Goal: Transaction & Acquisition: Purchase product/service

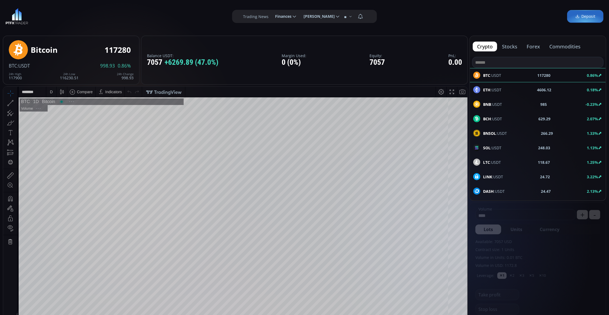
scroll to position [78, 0]
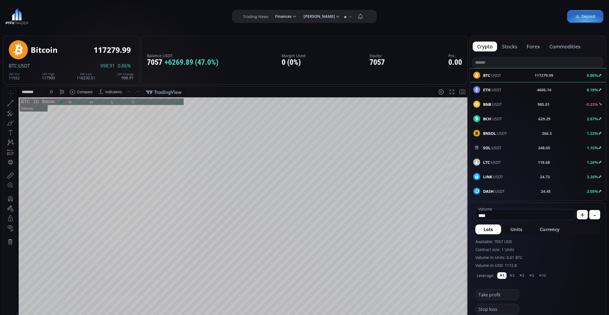
click at [522, 89] on div "ETH :USDT 4606.14 0.18%" at bounding box center [537, 89] width 129 height 7
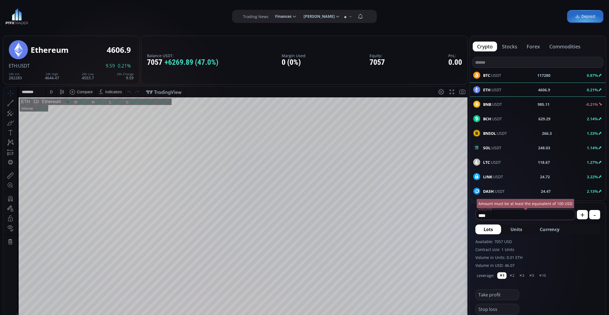
click at [52, 88] on div "D" at bounding box center [51, 92] width 5 height 10
click at [61, 112] on div "1 minute" at bounding box center [57, 112] width 15 height 4
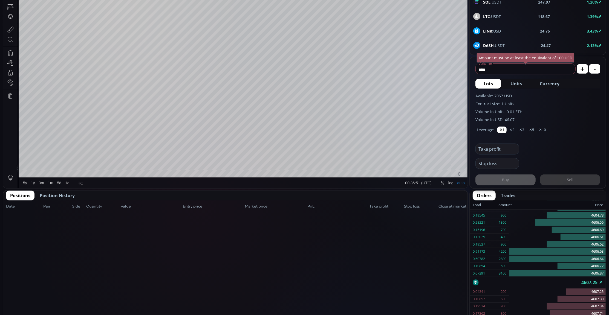
scroll to position [36, 0]
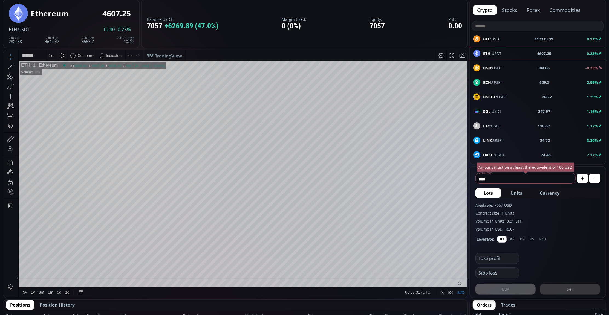
click at [550, 191] on span "Currency" at bounding box center [550, 193] width 20 height 7
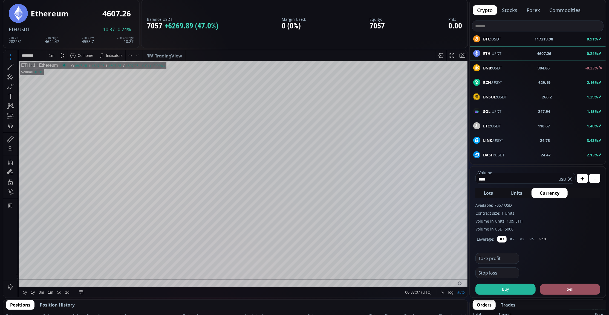
type input "****"
click at [543, 241] on button "✕10" at bounding box center [542, 239] width 11 height 7
click at [516, 286] on button "Buy" at bounding box center [506, 289] width 60 height 11
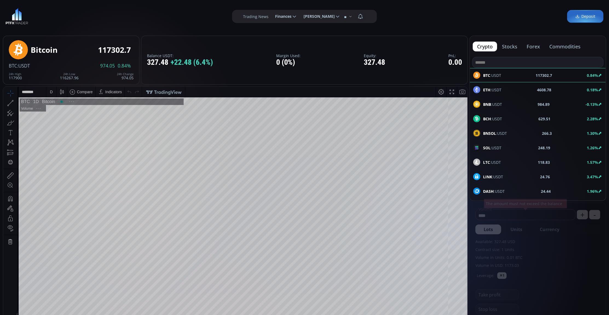
scroll to position [78, 0]
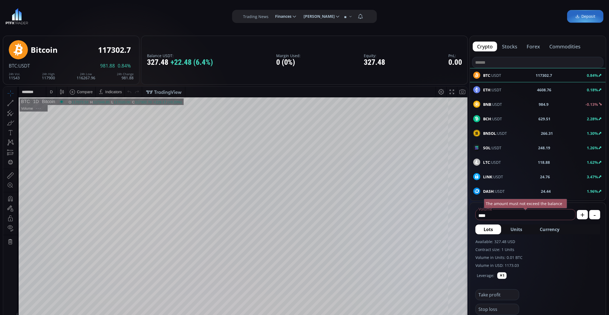
click at [477, 90] on use at bounding box center [476, 89] width 7 height 7
click at [53, 90] on div "D" at bounding box center [51, 92] width 5 height 10
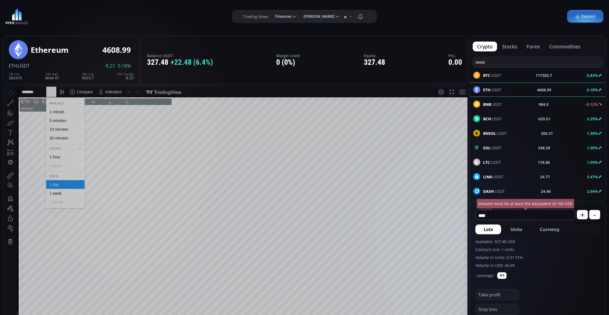
click at [70, 111] on div "1 minute" at bounding box center [64, 112] width 33 height 4
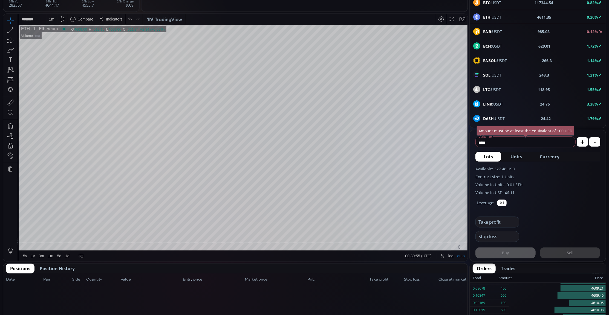
click at [553, 158] on span "Currency" at bounding box center [550, 157] width 20 height 7
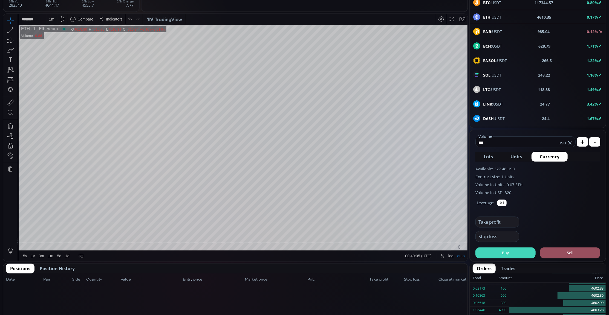
type input "***"
click at [528, 251] on button "Buy" at bounding box center [506, 253] width 60 height 11
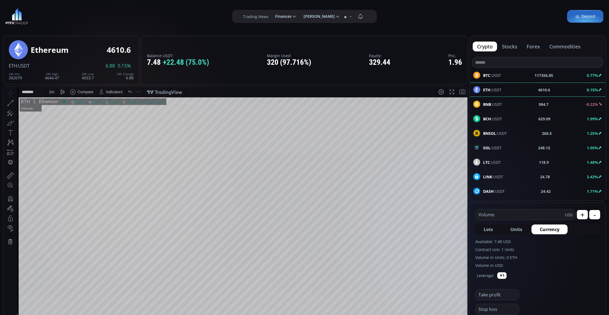
scroll to position [110, 0]
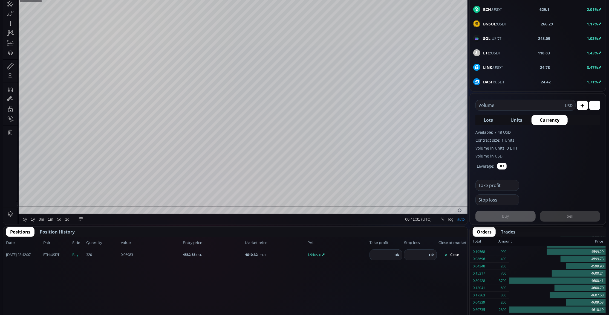
click at [384, 257] on input "number" at bounding box center [381, 255] width 23 height 10
type input "****"
click at [398, 254] on button "Ok" at bounding box center [397, 255] width 8 height 6
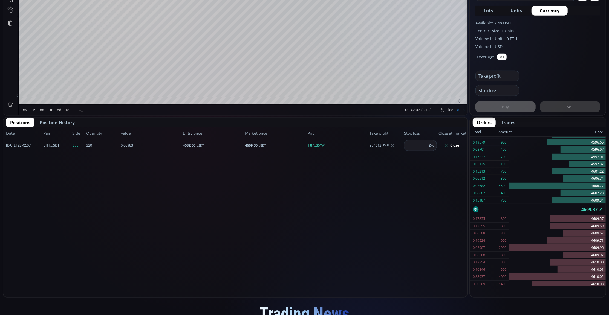
scroll to position [73, 0]
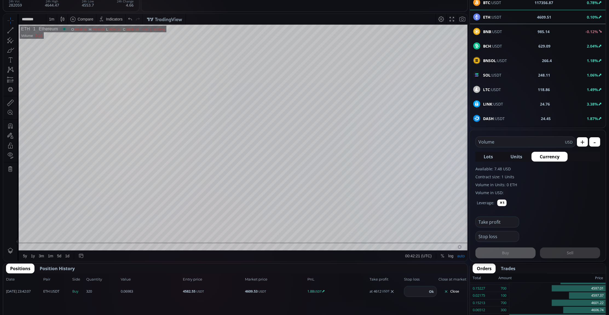
click at [63, 266] on span "Position History" at bounding box center [57, 269] width 35 height 7
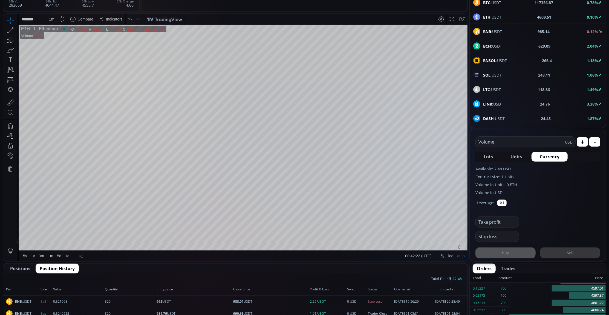
scroll to position [146, 0]
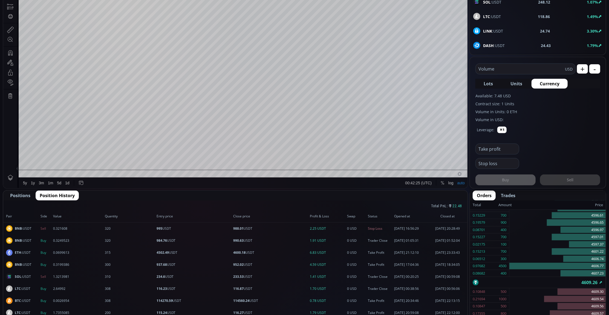
click at [15, 198] on span "Positions" at bounding box center [20, 196] width 20 height 7
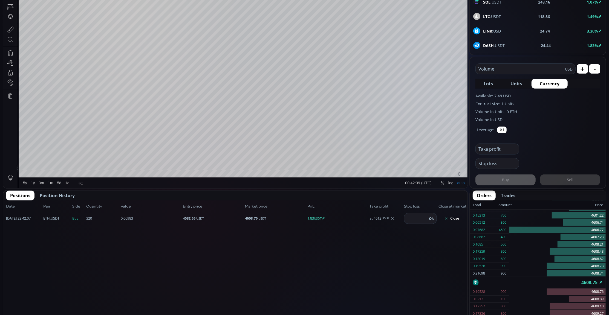
click at [459, 217] on button "Close" at bounding box center [452, 218] width 26 height 9
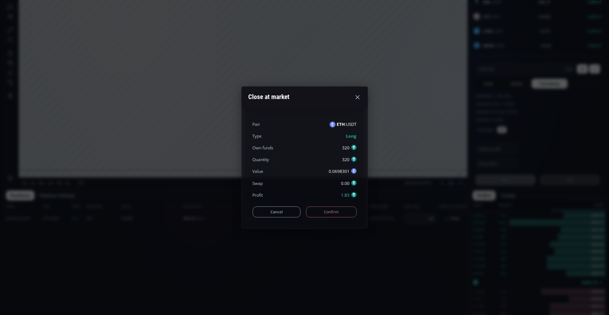
click at [326, 217] on button "Confirm" at bounding box center [331, 212] width 51 height 11
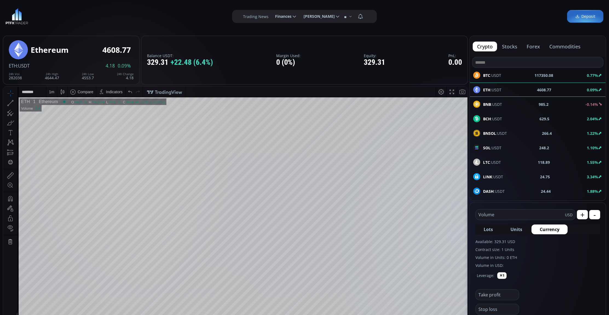
scroll to position [110, 0]
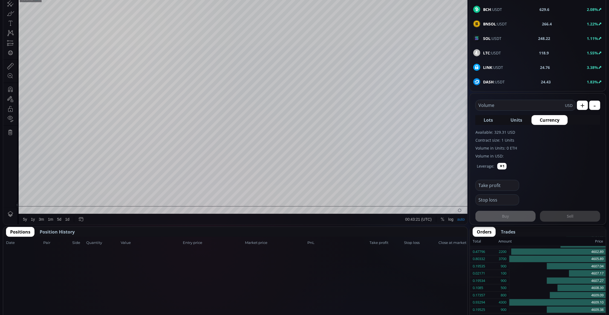
click at [65, 230] on span "Position History" at bounding box center [57, 232] width 35 height 7
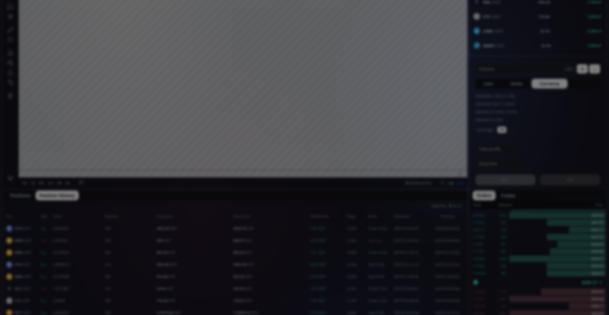
scroll to position [255, 0]
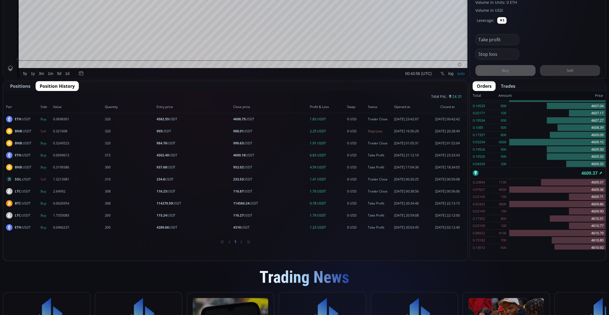
click at [12, 89] on button "Positions" at bounding box center [20, 86] width 28 height 10
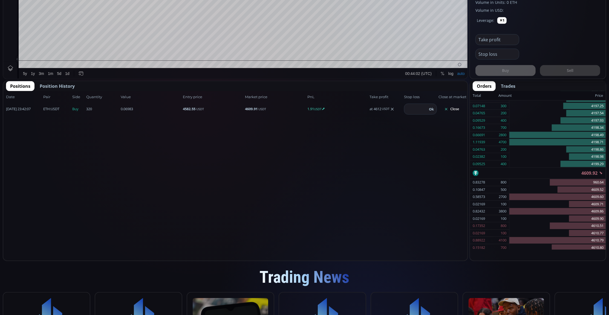
scroll to position [110, 0]
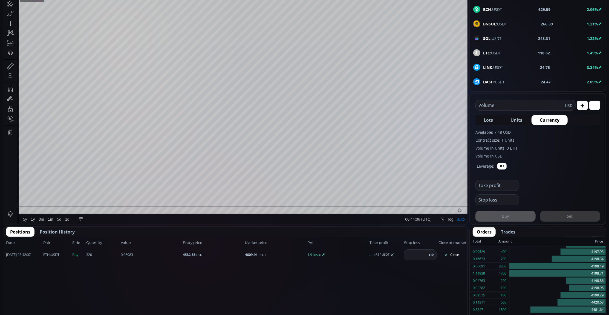
click at [394, 255] on use at bounding box center [392, 255] width 3 height 3
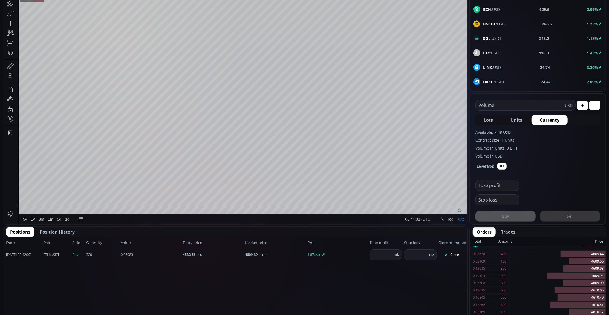
click at [381, 251] on input "number" at bounding box center [381, 255] width 23 height 10
type input "****"
click at [401, 256] on button "Ok" at bounding box center [397, 255] width 8 height 6
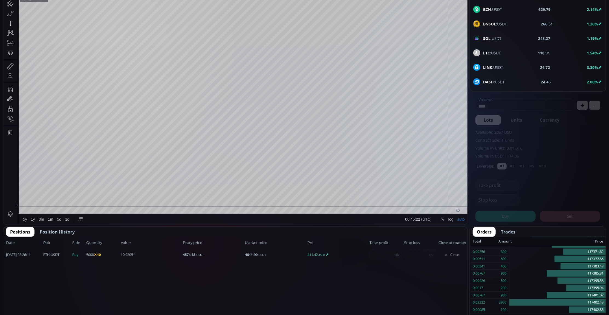
scroll to position [146, 0]
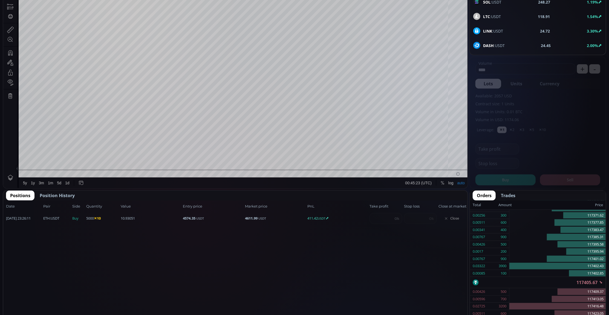
click at [377, 215] on div "2025.09.18 23:26:11 ETH :USDT Buy 10.93051 5000 ✕10 4574.35 USDT 4611.99 USDT 4…" at bounding box center [235, 219] width 464 height 12
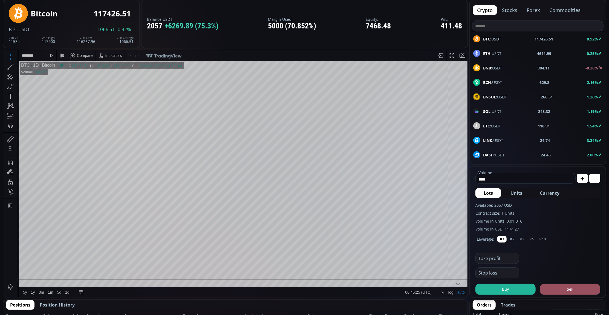
scroll to position [0, 0]
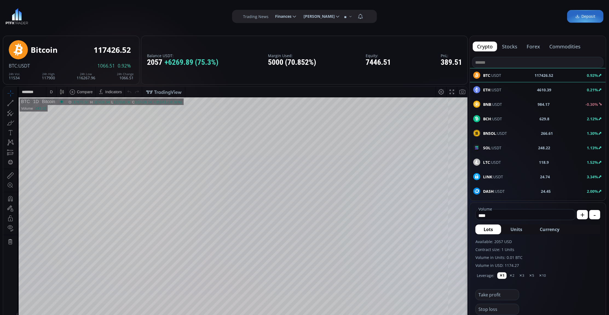
click at [480, 88] on div "ETH :USDT" at bounding box center [487, 89] width 28 height 7
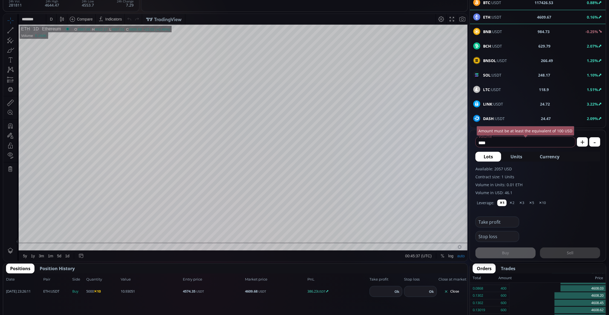
scroll to position [110, 0]
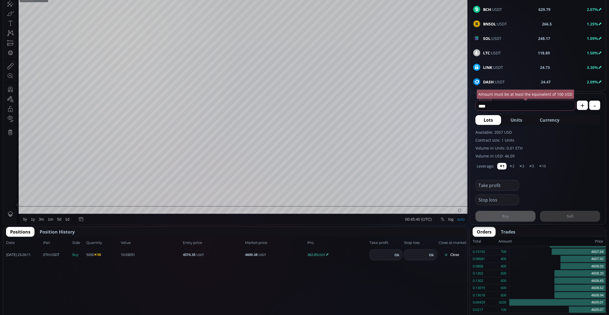
click at [382, 253] on input "number" at bounding box center [381, 255] width 23 height 10
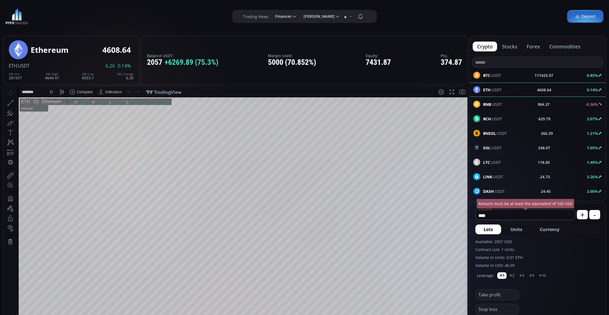
click at [46, 92] on div "D" at bounding box center [51, 92] width 10 height 10
click at [56, 107] on div "1 minute" at bounding box center [65, 111] width 38 height 9
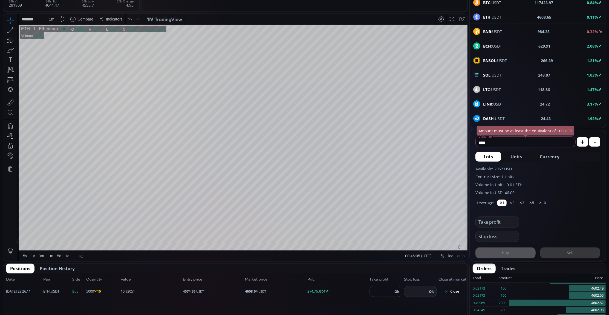
scroll to position [110, 0]
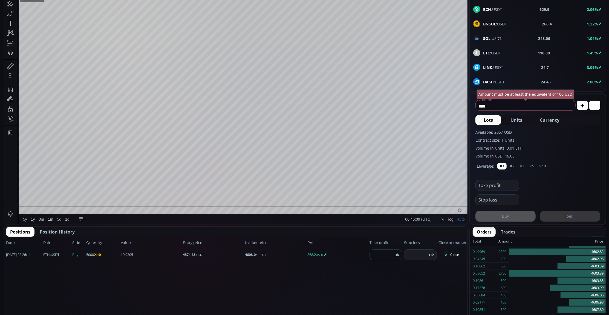
click at [383, 252] on input "**" at bounding box center [381, 255] width 23 height 10
type input "*"
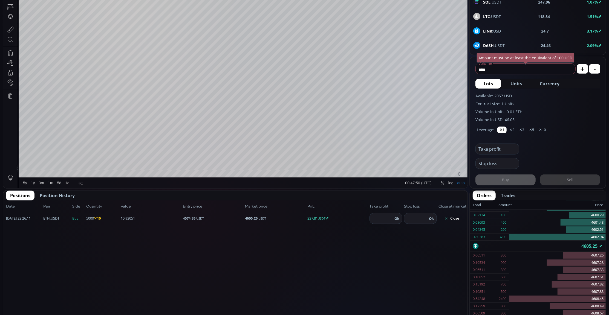
scroll to position [0, 0]
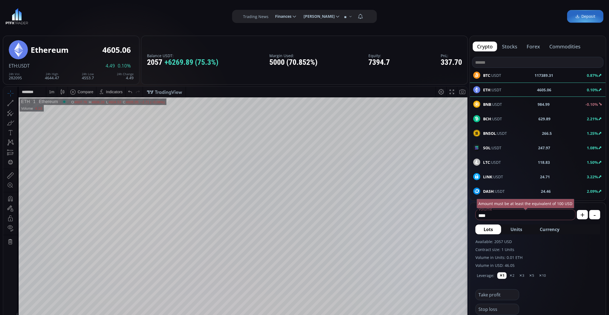
click at [55, 88] on div "1 m" at bounding box center [51, 92] width 11 height 10
click at [65, 127] on div "15 minutes" at bounding box center [59, 129] width 19 height 4
click at [50, 94] on div "15 m" at bounding box center [52, 92] width 7 height 10
click at [59, 114] on div "1 minute" at bounding box center [57, 112] width 15 height 4
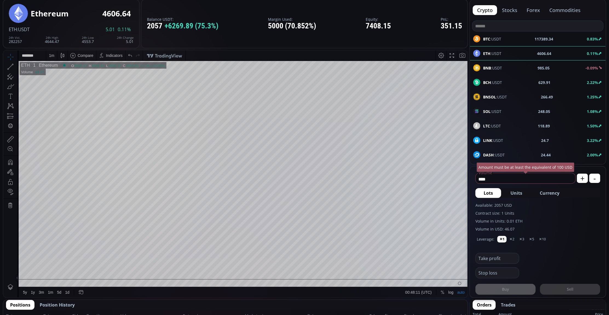
scroll to position [110, 0]
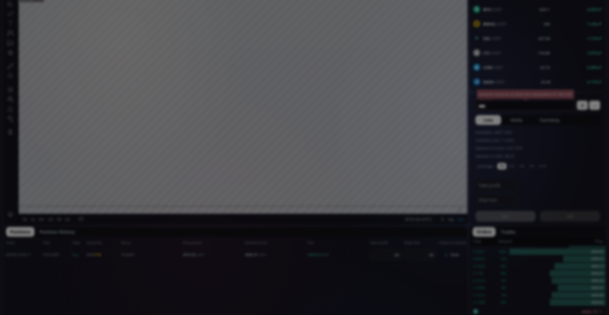
click at [302, 130] on div "**********" at bounding box center [304, 283] width 609 height 786
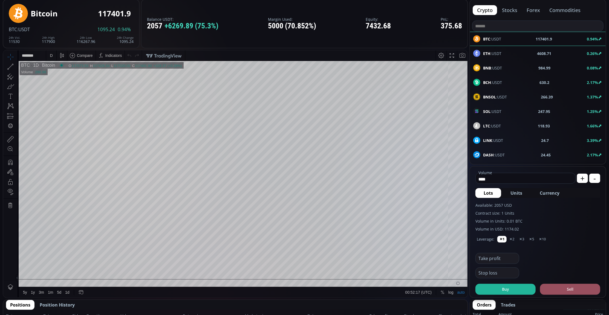
scroll to position [73, 0]
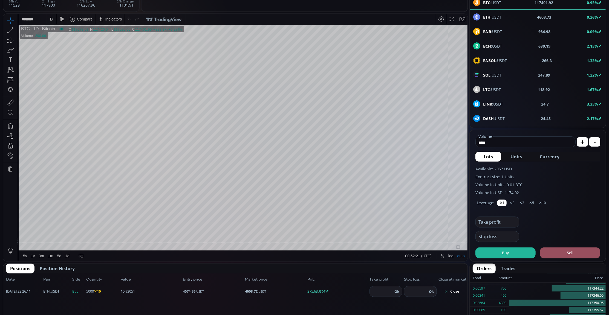
click at [491, 17] on span "ETH :USDT" at bounding box center [492, 17] width 18 height 6
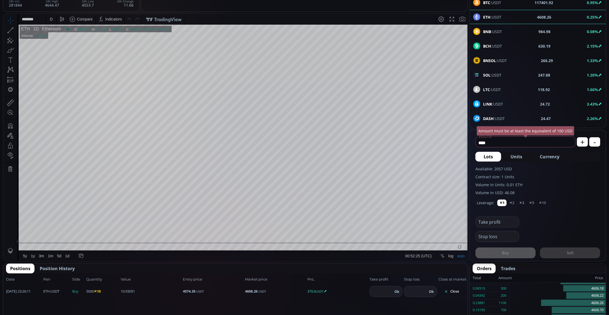
click at [54, 22] on div "D" at bounding box center [51, 19] width 10 height 10
click at [61, 39] on div "1 minute" at bounding box center [57, 39] width 15 height 4
click at [414, 290] on input "number" at bounding box center [415, 292] width 23 height 10
type input "****"
click at [429, 294] on button "Ok" at bounding box center [431, 292] width 8 height 6
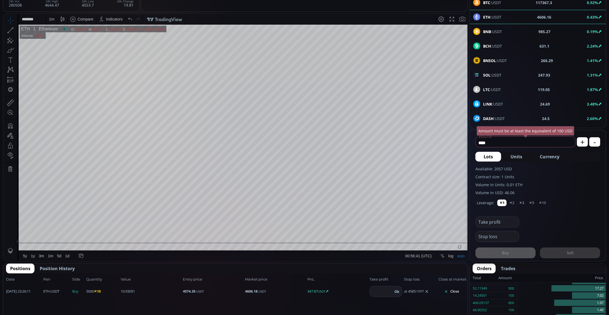
click at [429, 291] on icon at bounding box center [427, 292] width 4 height 4
click at [415, 289] on input "number" at bounding box center [415, 292] width 23 height 10
type input "****"
click at [434, 290] on button "Ok" at bounding box center [431, 292] width 8 height 6
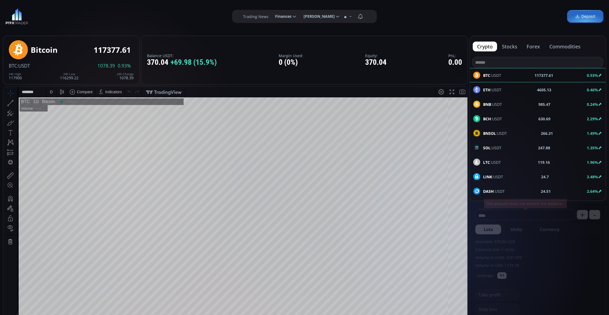
scroll to position [78, 0]
click at [496, 93] on div "ETH :USDT" at bounding box center [487, 89] width 28 height 7
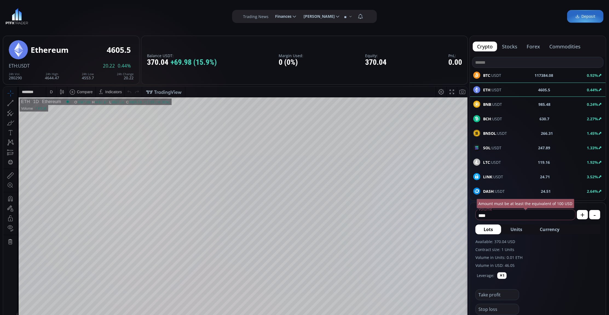
click at [554, 231] on span "Currency" at bounding box center [550, 229] width 20 height 7
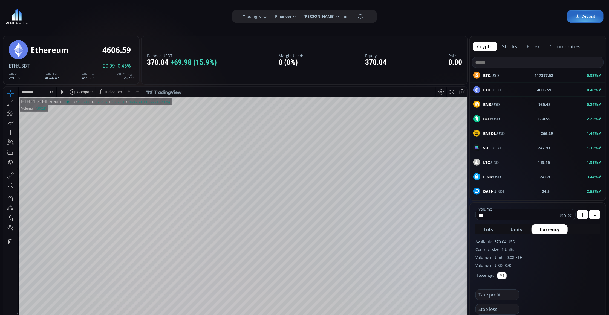
scroll to position [73, 0]
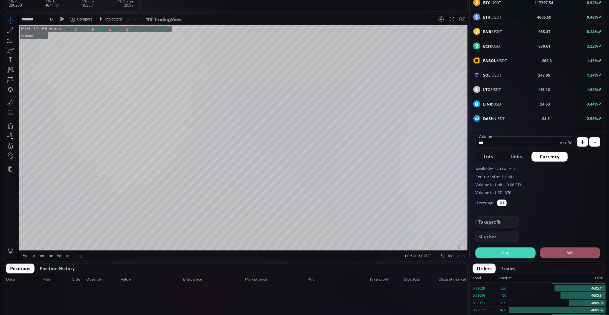
type input "***"
click at [510, 253] on button "Buy" at bounding box center [506, 253] width 60 height 11
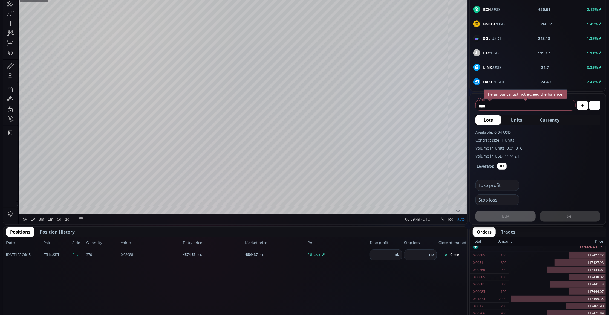
scroll to position [155, 0]
click at [382, 258] on input "number" at bounding box center [381, 255] width 23 height 10
type input "****"
click at [397, 257] on button "Ok" at bounding box center [397, 255] width 8 height 6
click at [72, 229] on span "Position History" at bounding box center [57, 232] width 35 height 7
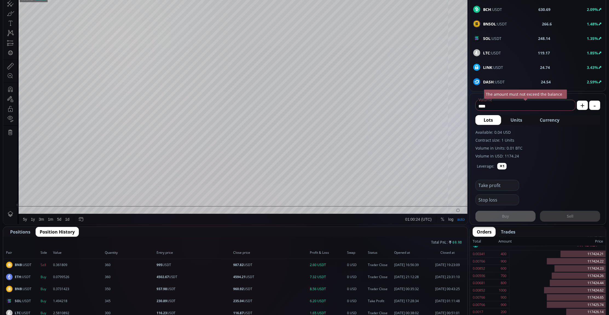
click at [17, 232] on span "Positions" at bounding box center [20, 232] width 20 height 7
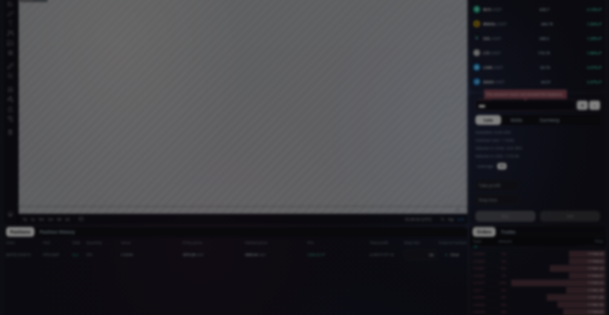
click at [313, 280] on div "**********" at bounding box center [304, 283] width 609 height 786
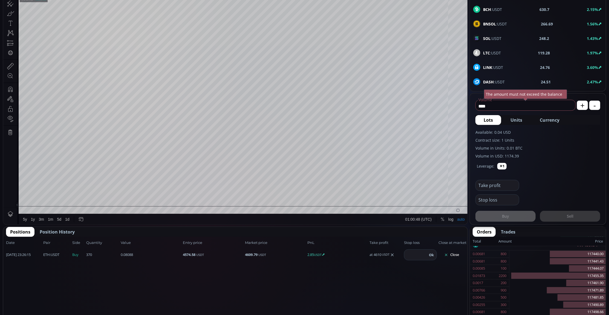
click at [45, 228] on button "Position History" at bounding box center [57, 232] width 43 height 10
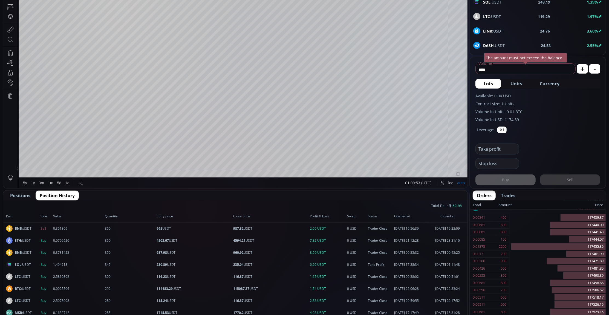
scroll to position [219, 0]
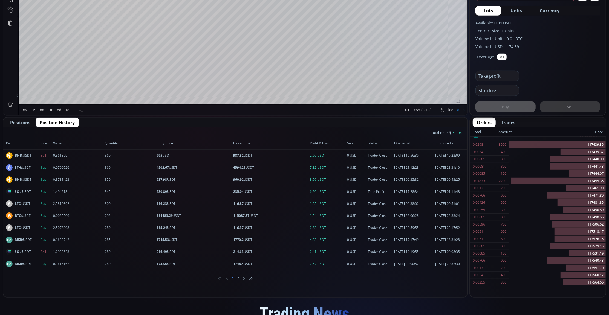
click at [239, 279] on ul "1 2" at bounding box center [235, 278] width 464 height 16
click at [236, 277] on ul "1 2" at bounding box center [235, 278] width 464 height 16
click at [238, 277] on li "2" at bounding box center [238, 278] width 2 height 5
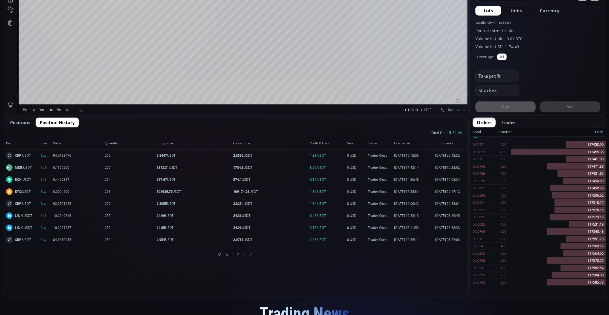
click at [232, 254] on li "1" at bounding box center [233, 254] width 2 height 5
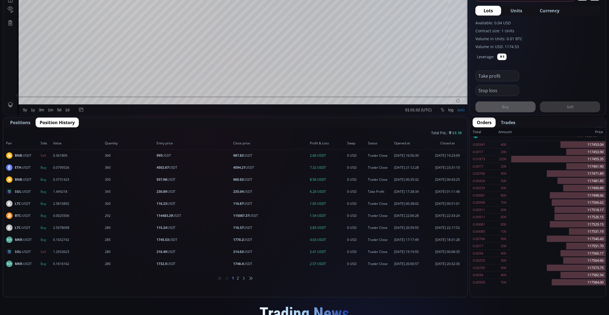
click at [20, 128] on div "Total PnL: 69.98" at bounding box center [235, 133] width 464 height 10
click at [22, 118] on button "Positions" at bounding box center [20, 123] width 28 height 10
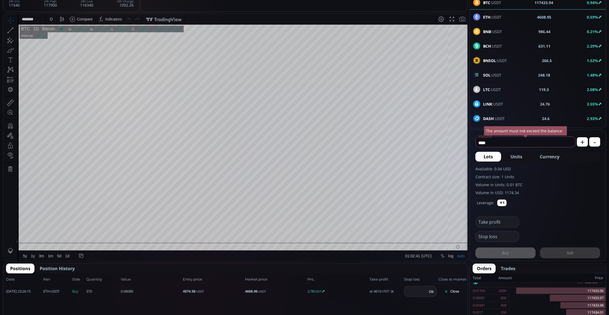
scroll to position [155, 0]
click at [56, 268] on span "Position History" at bounding box center [57, 269] width 35 height 7
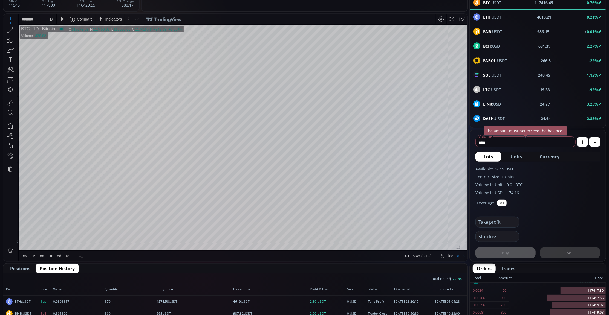
click at [495, 15] on span "ETH :USDT" at bounding box center [492, 17] width 18 height 6
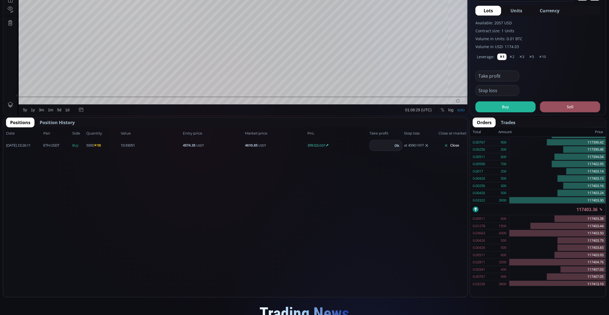
scroll to position [73, 0]
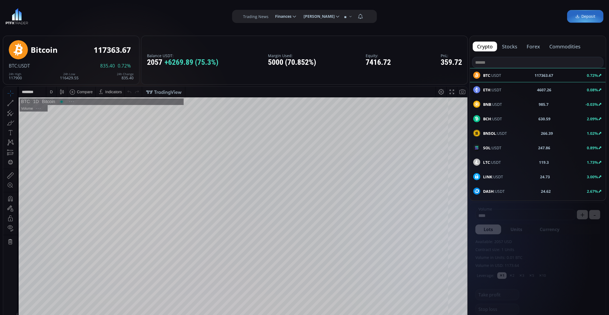
scroll to position [78, 0]
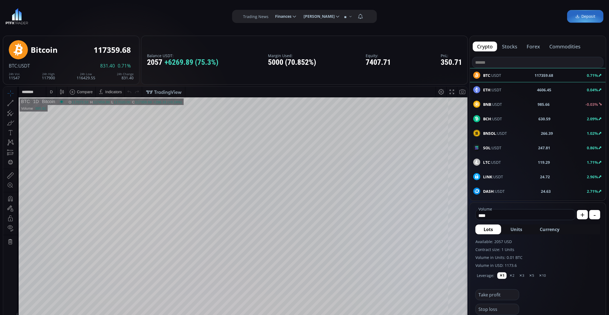
click at [49, 90] on div "D" at bounding box center [51, 92] width 5 height 10
click at [60, 108] on div "1 minute" at bounding box center [65, 111] width 38 height 9
click at [507, 140] on div "BNSOL :USDT 266.2 0.95%" at bounding box center [538, 133] width 136 height 14
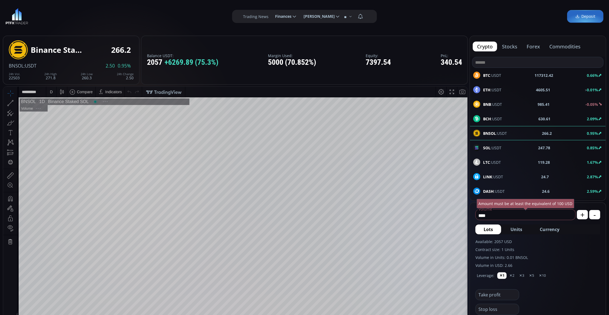
click at [511, 149] on div "SOL :USDT 247.78 0.85%" at bounding box center [537, 147] width 129 height 7
click at [52, 90] on div "D" at bounding box center [51, 92] width 3 height 4
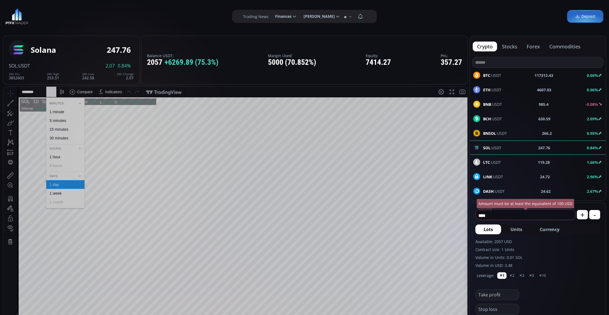
click at [60, 106] on div "Minutes" at bounding box center [65, 103] width 38 height 6
click at [62, 104] on div "Minutes" at bounding box center [65, 103] width 38 height 6
click at [64, 113] on div "1 minute" at bounding box center [57, 112] width 15 height 4
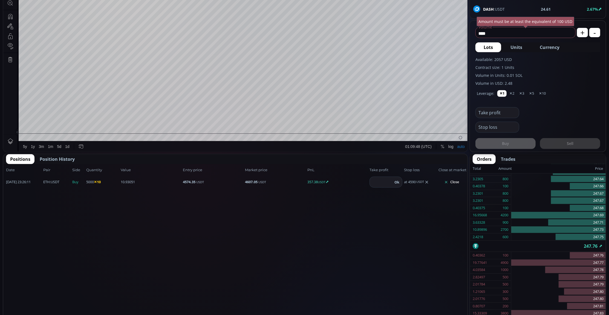
scroll to position [36, 0]
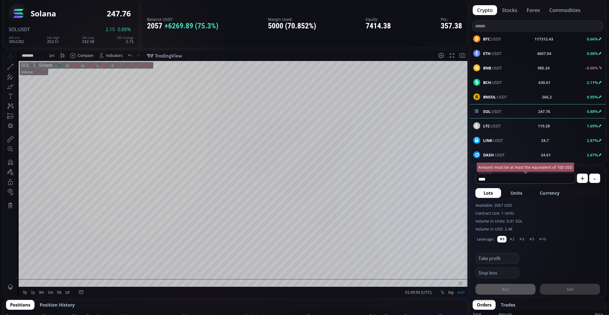
click at [515, 56] on div "ETH :USDT 4607.04 0.08%" at bounding box center [537, 53] width 129 height 7
click at [52, 55] on div "D" at bounding box center [51, 55] width 3 height 4
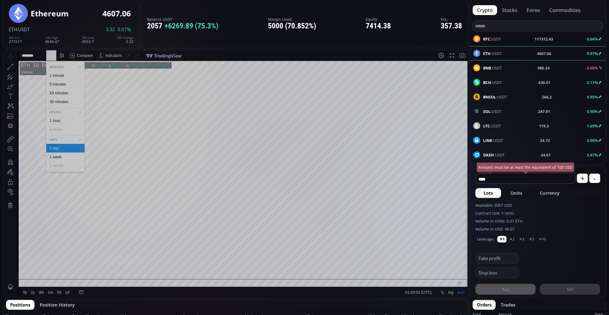
click at [57, 72] on div "1 minute" at bounding box center [65, 75] width 38 height 9
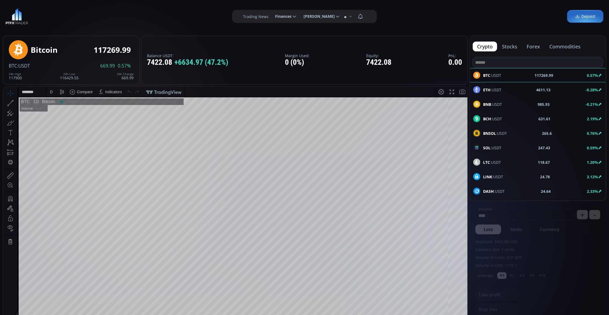
scroll to position [73, 0]
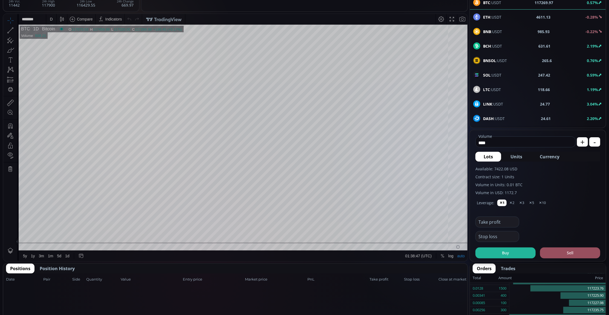
click at [58, 272] on button "Position History" at bounding box center [57, 269] width 43 height 10
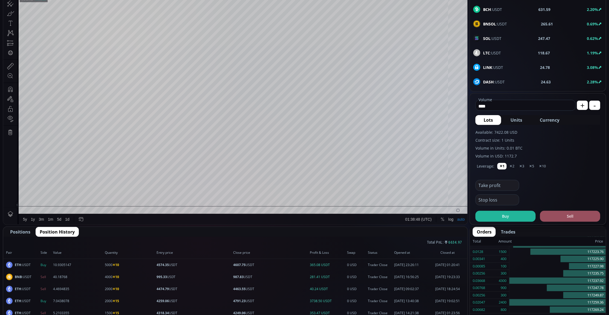
scroll to position [146, 0]
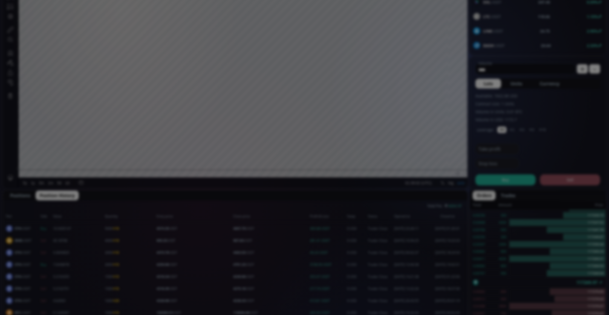
click at [266, 199] on div "**********" at bounding box center [304, 247] width 609 height 786
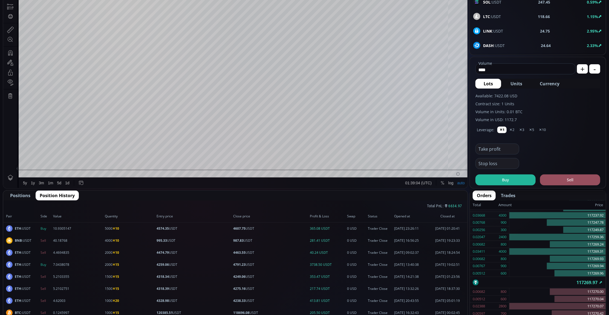
click at [12, 193] on span "Positions" at bounding box center [20, 196] width 20 height 7
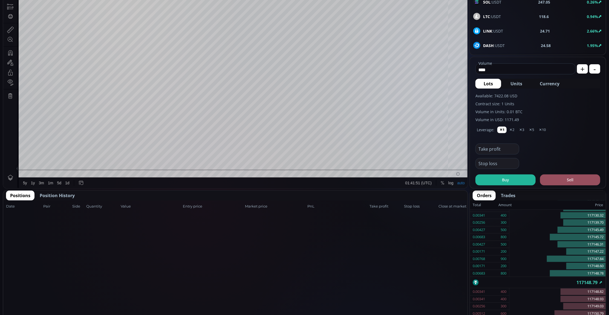
click at [53, 198] on span "Position History" at bounding box center [57, 196] width 35 height 7
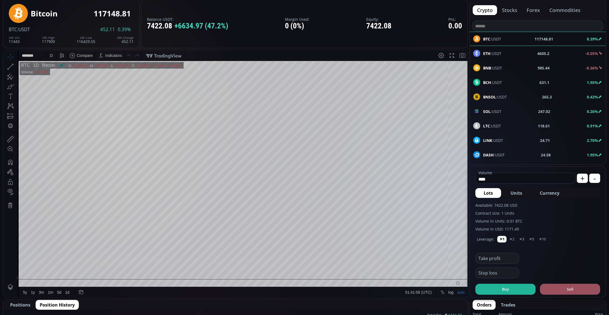
scroll to position [0, 0]
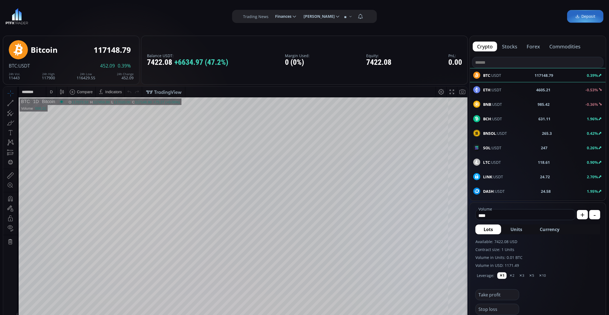
click at [508, 86] on div "ETH :USDT 4605.21 -0.53%" at bounding box center [538, 90] width 136 height 14
